Goal: Task Accomplishment & Management: Manage account settings

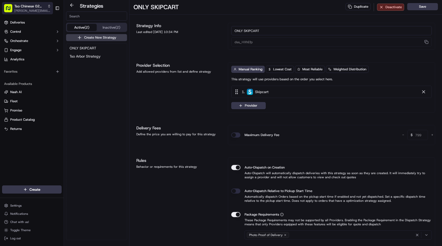
click at [29, 9] on span "[PERSON_NAME][EMAIL_ADDRESS][DOMAIN_NAME]" at bounding box center [32, 11] width 37 height 4
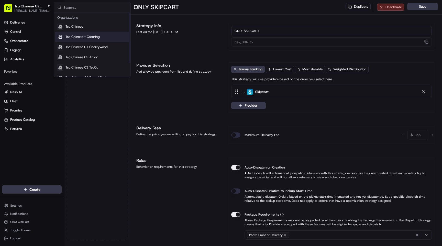
click at [95, 36] on span "Tso Chinese - Catering" at bounding box center [82, 36] width 34 height 5
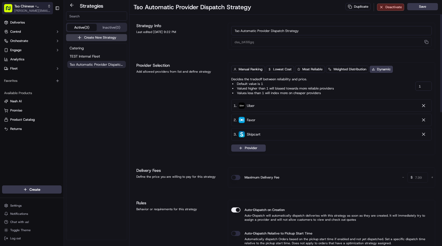
click at [45, 9] on span "[PERSON_NAME][EMAIL_ADDRESS][DOMAIN_NAME]" at bounding box center [32, 11] width 37 height 4
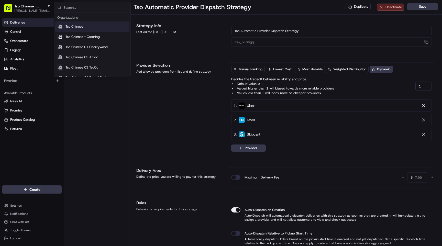
click at [19, 22] on span "Deliveries" at bounding box center [17, 22] width 15 height 5
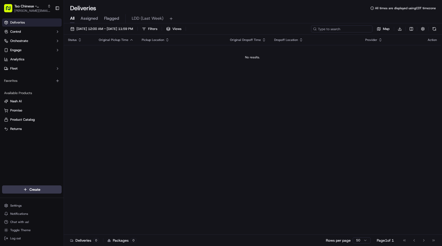
click at [358, 26] on input at bounding box center [341, 28] width 61 height 7
paste input "967"
type input "967"
click at [126, 29] on span "09/18/2025 12:00 AM - 09/18/2025 11:59 PM" at bounding box center [104, 29] width 56 height 5
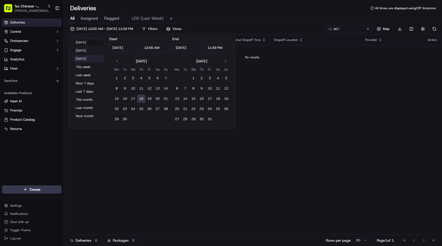
click at [84, 57] on button "Tomorrow" at bounding box center [88, 58] width 31 height 7
type input "Sep 19, 2025"
click at [206, 8] on div "Deliveries All times are displayed using CDT timezone" at bounding box center [253, 8] width 378 height 8
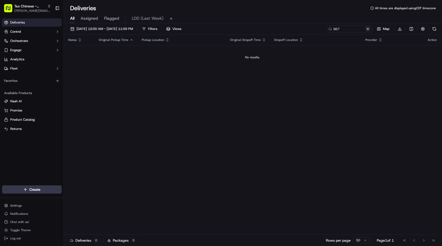
click at [368, 28] on button at bounding box center [367, 28] width 5 height 5
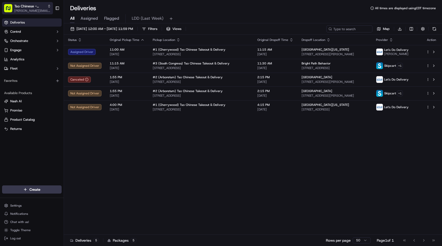
click at [40, 9] on span "[PERSON_NAME][EMAIL_ADDRESS][DOMAIN_NAME]" at bounding box center [32, 11] width 37 height 4
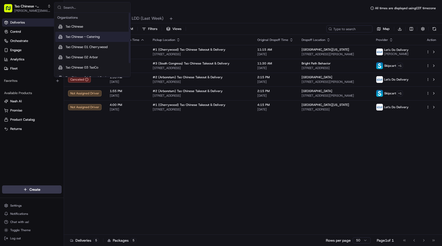
click at [87, 36] on span "Tso Chinese - Catering" at bounding box center [82, 36] width 34 height 5
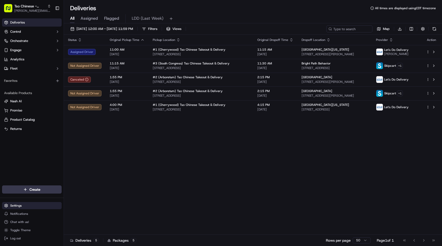
click at [27, 204] on html "Tso Chinese - Catering angell@tsochinese.com Toggle Sidebar Deliveries Control …" at bounding box center [221, 123] width 442 height 246
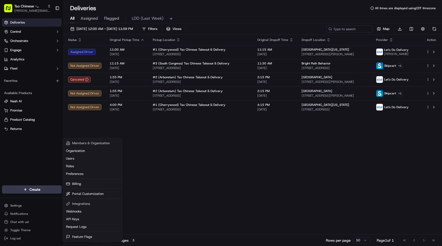
click at [31, 47] on html "Tso Chinese - Catering angell@tsochinese.com Toggle Sidebar Deliveries Control …" at bounding box center [221, 123] width 442 height 246
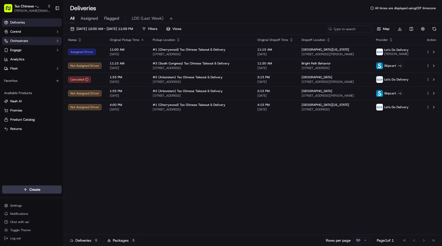
click at [42, 39] on button "Orchestrate" at bounding box center [32, 41] width 60 height 8
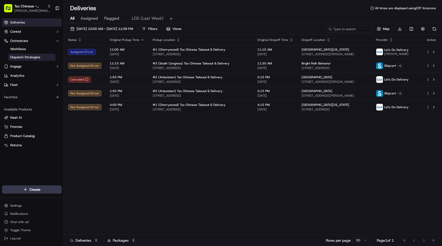
click at [28, 59] on span "Dispatch Strategies" at bounding box center [25, 57] width 30 height 5
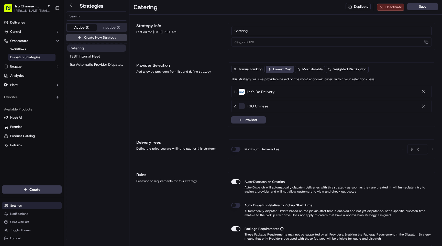
click at [16, 206] on html "Tso Chinese - Catering angell@tsochinese.com Toggle Sidebar Deliveries Control …" at bounding box center [221, 123] width 442 height 246
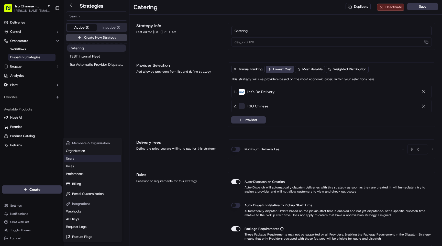
click at [75, 159] on link "Users" at bounding box center [92, 159] width 57 height 8
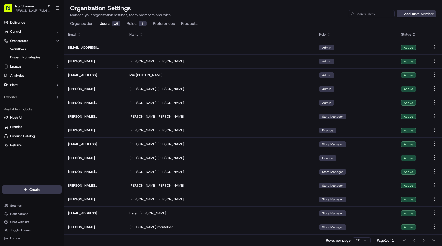
click at [80, 35] on icon at bounding box center [79, 34] width 4 height 4
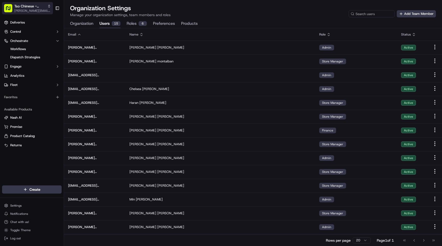
click at [30, 8] on span "Tso Chinese - Catering" at bounding box center [29, 6] width 31 height 5
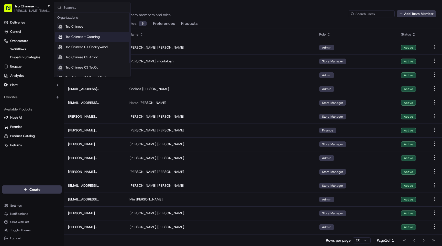
click at [86, 36] on span "Tso Chinese - Catering" at bounding box center [82, 36] width 34 height 5
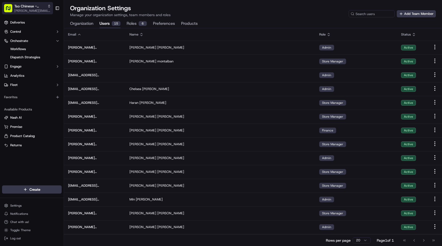
click at [38, 5] on span "Tso Chinese - Catering" at bounding box center [29, 6] width 31 height 5
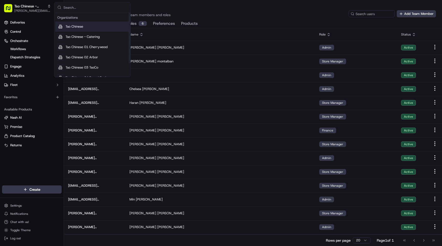
click at [83, 27] on span "Tso Chinese" at bounding box center [74, 26] width 18 height 5
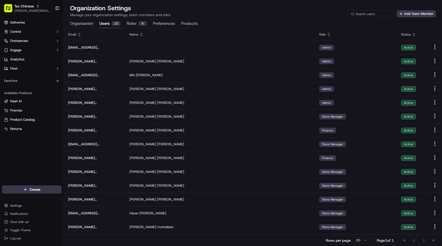
click at [80, 37] on th "Email" at bounding box center [94, 34] width 61 height 12
click at [78, 36] on icon at bounding box center [79, 34] width 4 height 4
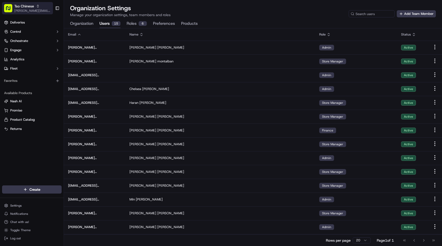
click at [32, 9] on span "[PERSON_NAME][EMAIL_ADDRESS][DOMAIN_NAME]" at bounding box center [32, 11] width 37 height 4
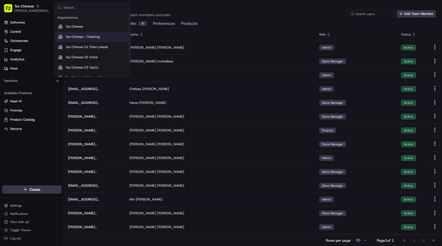
click at [90, 37] on span "Tso Chinese - Catering" at bounding box center [82, 36] width 34 height 5
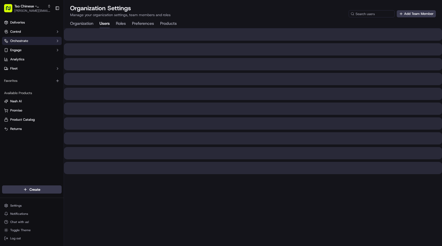
click at [32, 41] on button "Orchestrate" at bounding box center [32, 41] width 60 height 8
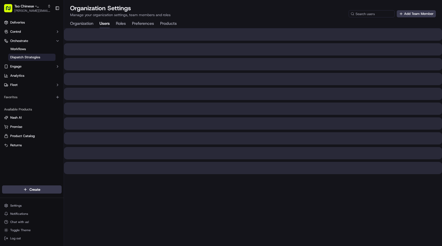
click at [27, 57] on span "Dispatch Strategies" at bounding box center [25, 57] width 30 height 5
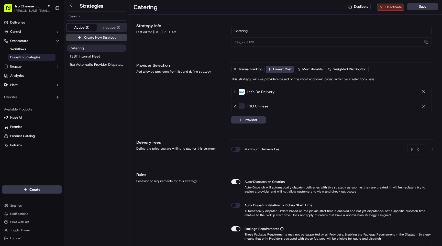
click at [90, 74] on div "Catering TEST Internal Fleet Tso Automatic Provider Dispatch Strategy" at bounding box center [96, 141] width 61 height 196
click at [79, 48] on span "Catering" at bounding box center [77, 47] width 14 height 5
click at [87, 65] on span "Tso Automatic Provider Dispatch Strategy" at bounding box center [97, 64] width 54 height 5
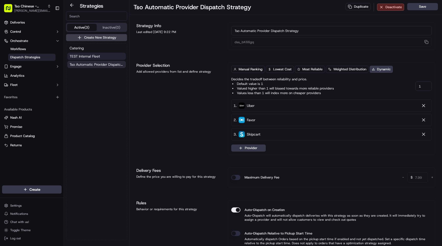
click at [90, 56] on span "TEST Internal Fleet" at bounding box center [85, 56] width 30 height 5
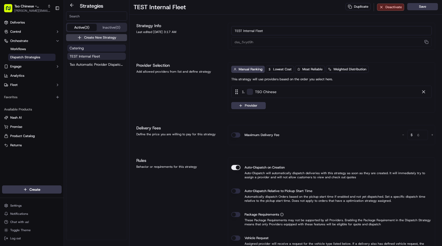
click at [84, 49] on button "Catering" at bounding box center [96, 47] width 59 height 7
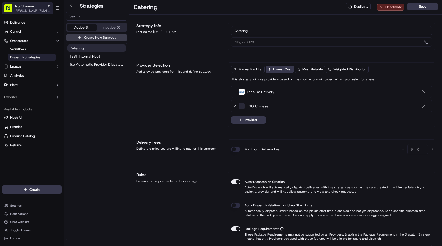
click at [47, 7] on div "Tso Chinese - Catering" at bounding box center [32, 6] width 37 height 5
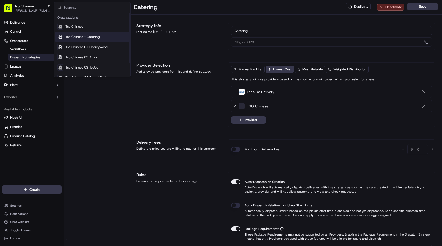
click at [85, 36] on span "Tso Chinese - Catering" at bounding box center [82, 36] width 34 height 5
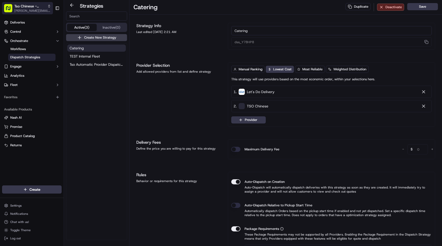
click at [39, 6] on span "Tso Chinese - Catering" at bounding box center [29, 6] width 31 height 5
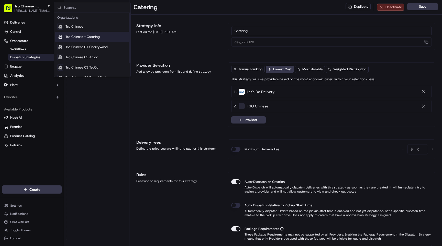
click at [80, 34] on span "Tso Chinese - Catering" at bounding box center [82, 36] width 34 height 5
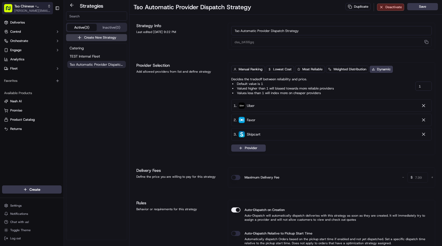
click at [34, 7] on span "Tso Chinese - Catering" at bounding box center [29, 6] width 31 height 5
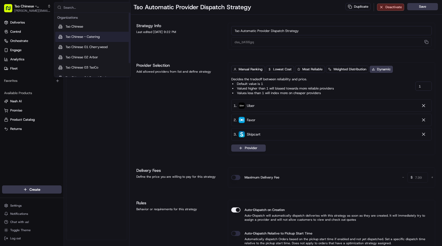
click at [85, 37] on span "Tso Chinese - Catering" at bounding box center [82, 36] width 34 height 5
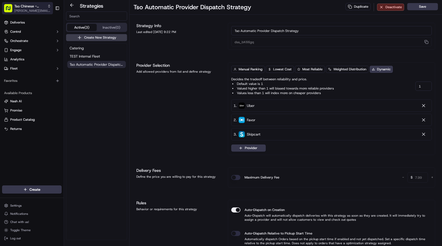
click at [38, 9] on span "[PERSON_NAME][EMAIL_ADDRESS][DOMAIN_NAME]" at bounding box center [32, 11] width 37 height 4
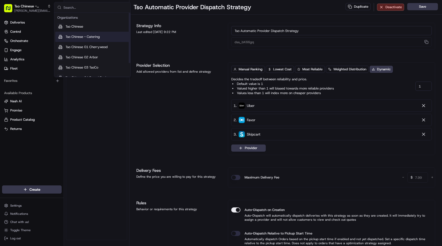
click at [78, 37] on span "Tso Chinese - Catering" at bounding box center [82, 36] width 34 height 5
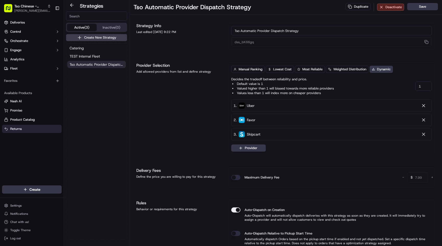
click at [19, 128] on span "Returns" at bounding box center [15, 128] width 11 height 5
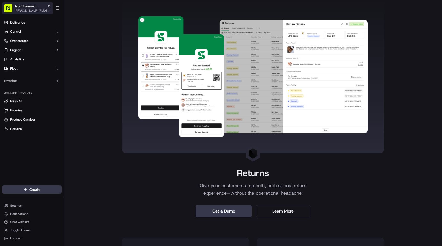
click at [37, 9] on span "[PERSON_NAME][EMAIL_ADDRESS][DOMAIN_NAME]" at bounding box center [32, 11] width 37 height 4
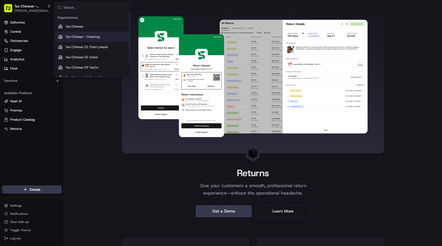
click at [78, 40] on div "Tso Chinese - Catering" at bounding box center [92, 37] width 74 height 10
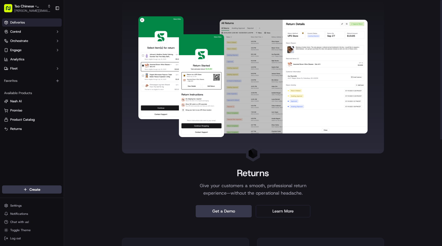
click at [24, 22] on span "Deliveries" at bounding box center [17, 22] width 15 height 5
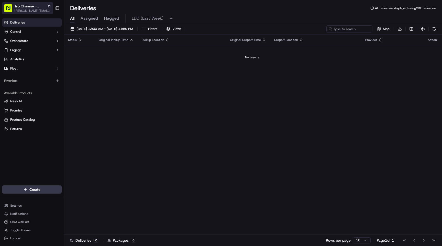
click at [35, 9] on span "[PERSON_NAME][EMAIL_ADDRESS][DOMAIN_NAME]" at bounding box center [32, 11] width 37 height 4
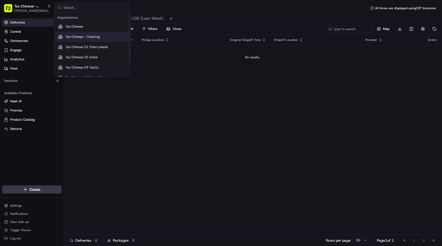
click at [82, 38] on span "Tso Chinese - Catering" at bounding box center [82, 36] width 34 height 5
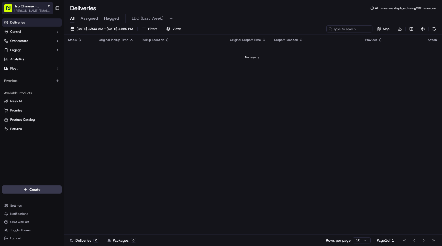
click at [40, 8] on span "Tso Chinese - Catering" at bounding box center [29, 6] width 31 height 5
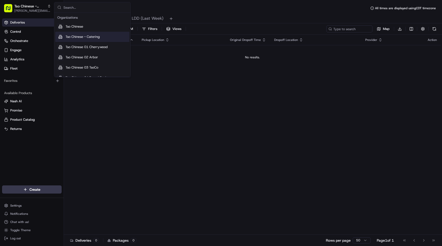
click at [146, 93] on div "Status Original Pickup Time Pickup Location Original Dropoff Time Dropoff Locat…" at bounding box center [252, 135] width 377 height 200
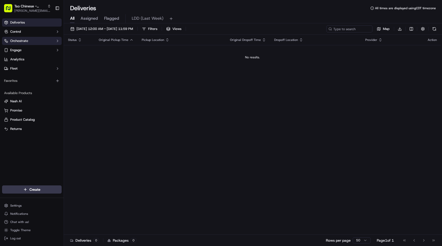
click at [24, 42] on span "Orchestrate" at bounding box center [19, 41] width 18 height 5
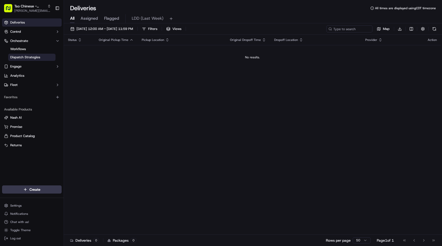
click at [28, 56] on span "Dispatch Strategies" at bounding box center [25, 57] width 30 height 5
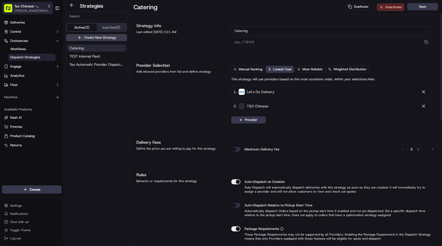
click at [41, 8] on span "Tso Chinese - Catering" at bounding box center [29, 6] width 31 height 5
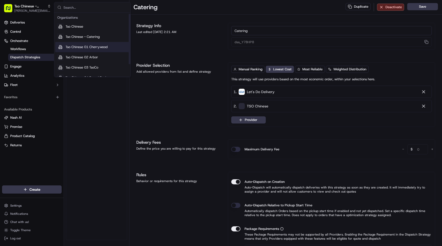
scroll to position [17, 0]
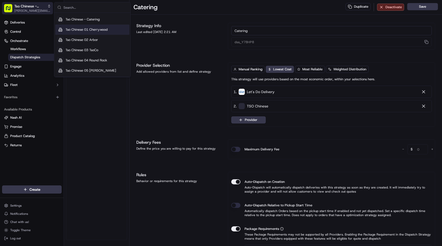
click at [41, 9] on span "[PERSON_NAME][EMAIL_ADDRESS][DOMAIN_NAME]" at bounding box center [32, 11] width 37 height 4
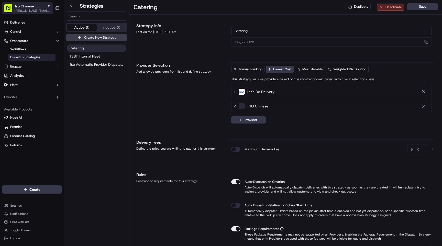
click at [41, 9] on span "[PERSON_NAME][EMAIL_ADDRESS][DOMAIN_NAME]" at bounding box center [32, 11] width 37 height 4
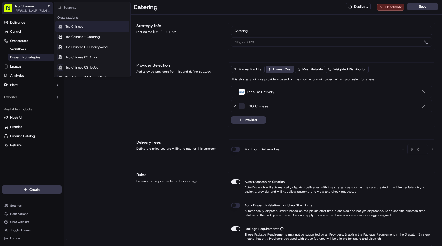
click at [41, 9] on span "[PERSON_NAME][EMAIL_ADDRESS][DOMAIN_NAME]" at bounding box center [32, 11] width 37 height 4
